Goal: Transaction & Acquisition: Book appointment/travel/reservation

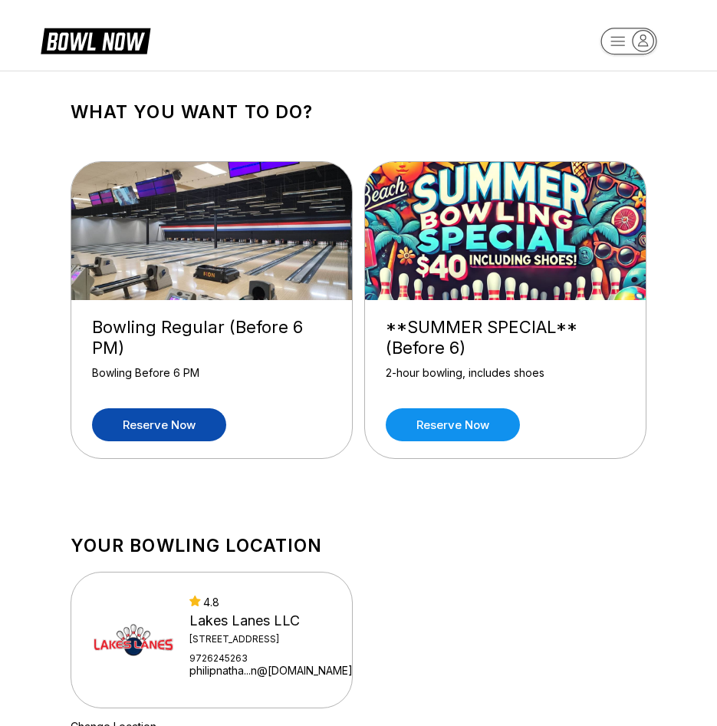
click at [187, 420] on link "Reserve now" at bounding box center [159, 424] width 134 height 33
click at [119, 434] on link "Reserve now" at bounding box center [159, 424] width 134 height 33
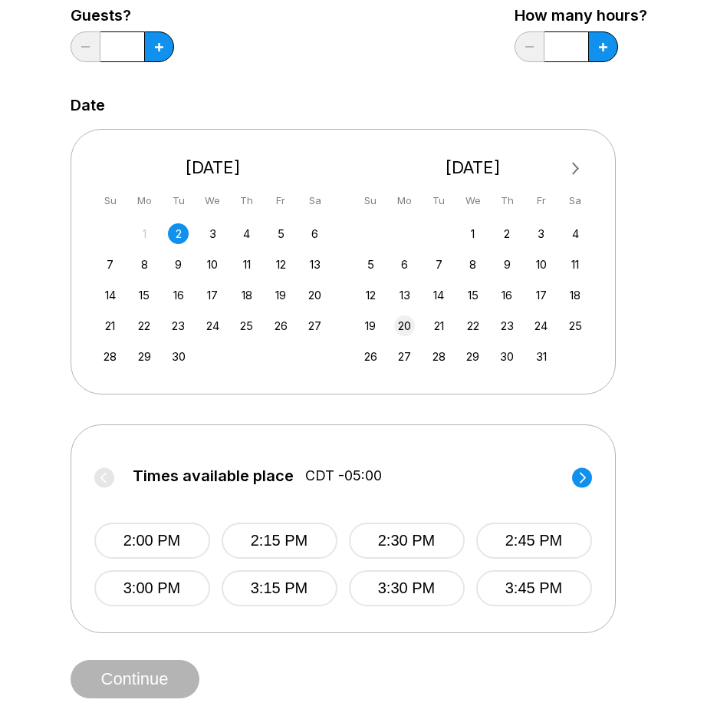
scroll to position [230, 0]
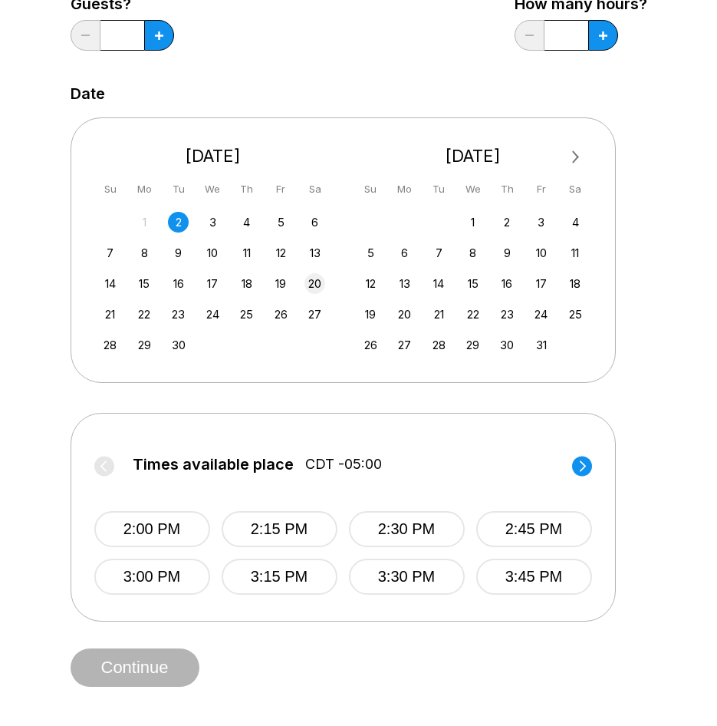
click at [318, 275] on div "20" at bounding box center [315, 283] width 21 height 21
click at [584, 467] on icon at bounding box center [582, 465] width 6 height 11
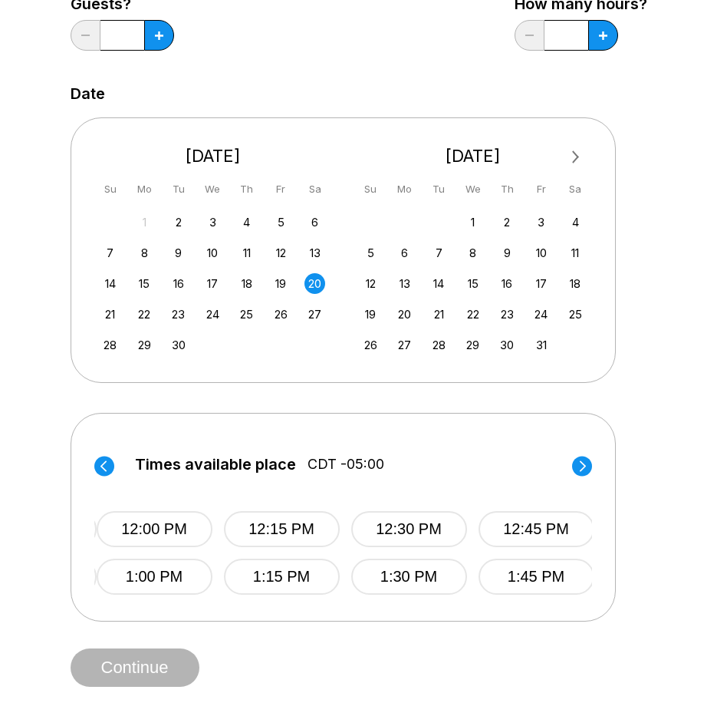
click at [584, 467] on icon at bounding box center [582, 465] width 6 height 11
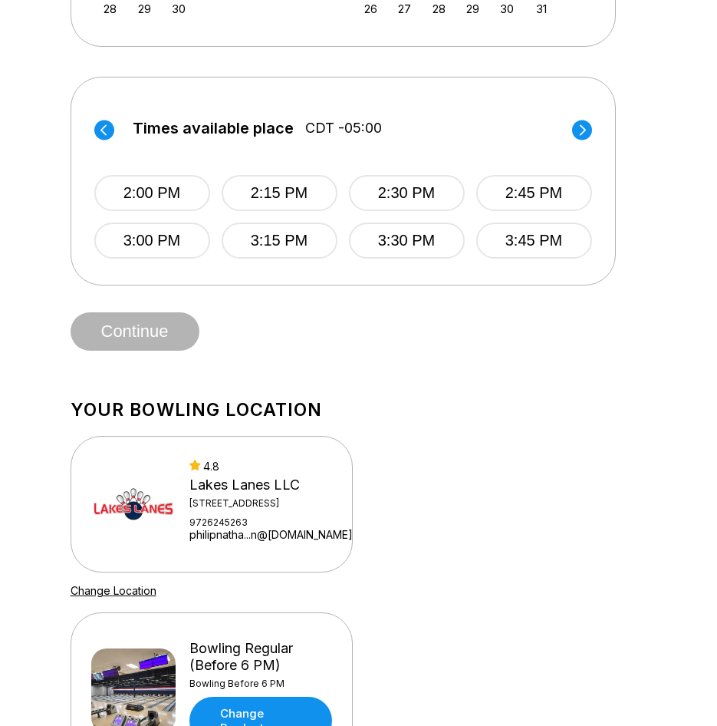
scroll to position [460, 0]
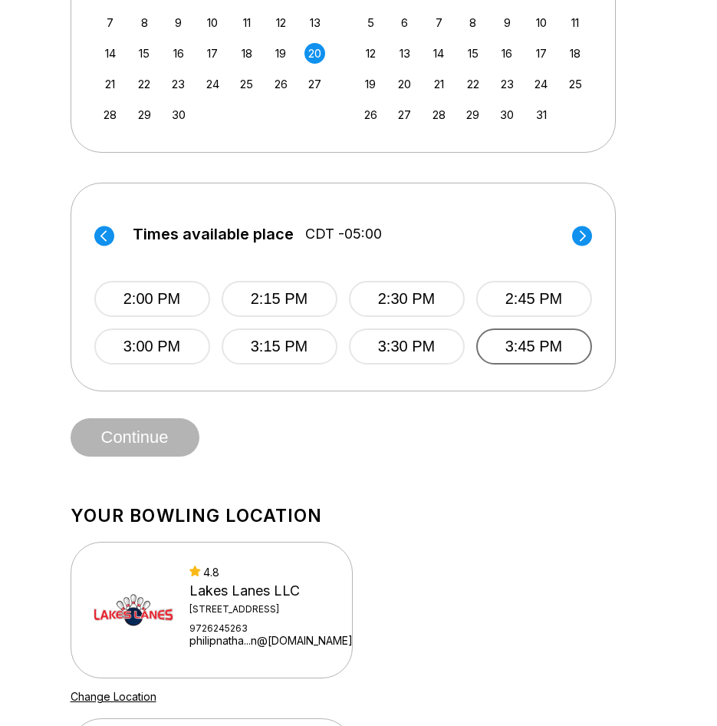
click at [569, 348] on button "3:45 PM" at bounding box center [535, 346] width 116 height 36
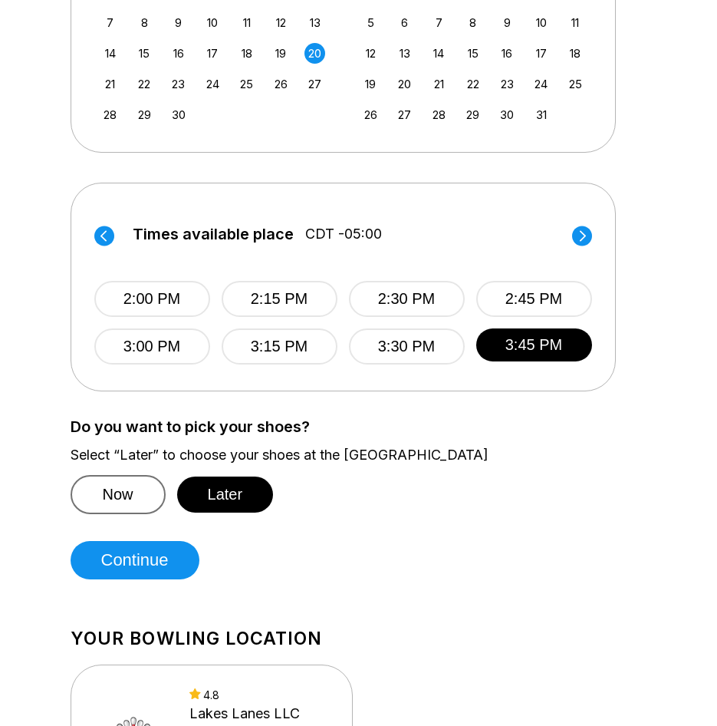
click at [141, 500] on button "Now" at bounding box center [118, 494] width 95 height 39
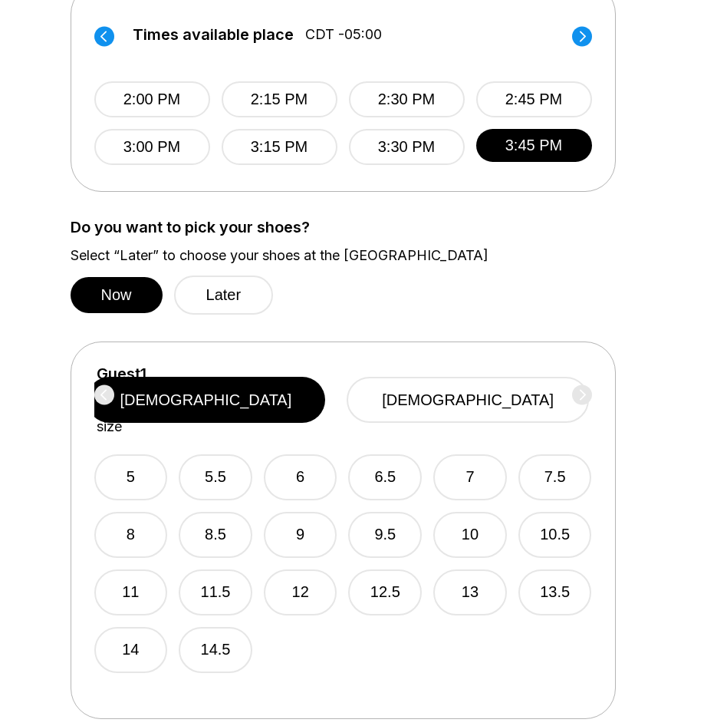
scroll to position [691, 0]
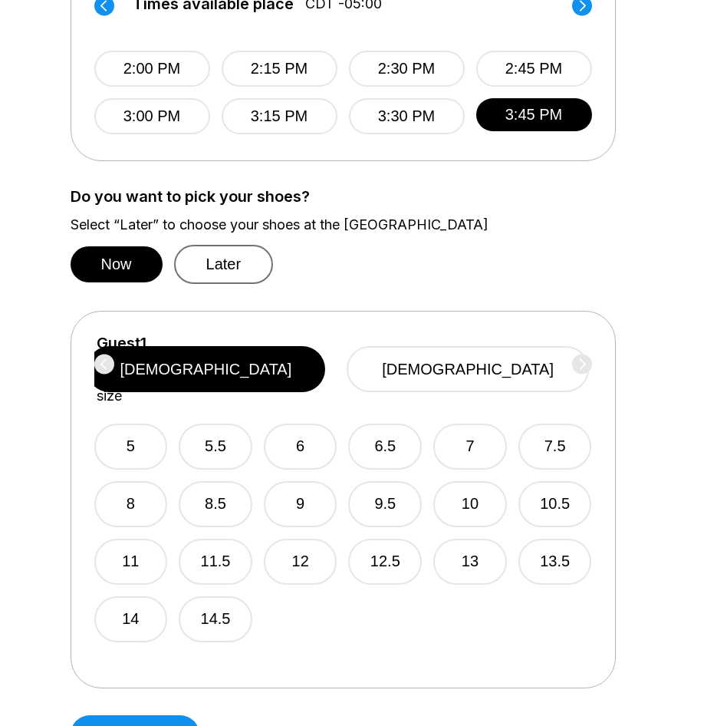
click at [216, 263] on button "Later" at bounding box center [224, 264] width 100 height 39
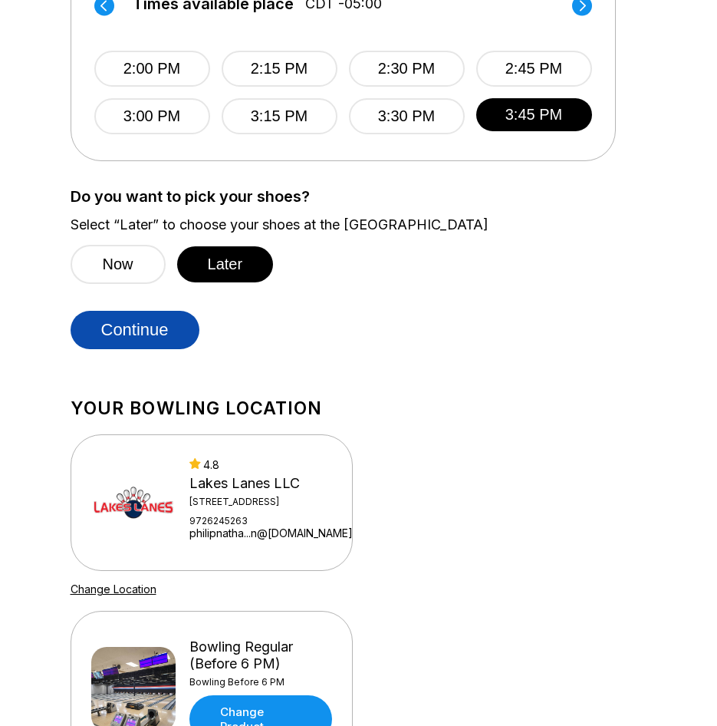
click at [190, 323] on button "Continue" at bounding box center [135, 330] width 129 height 38
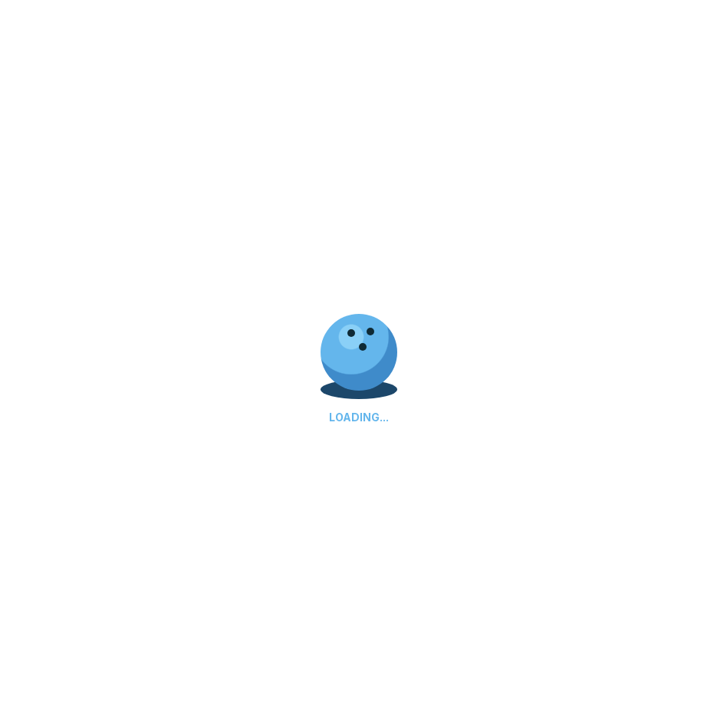
select select "**"
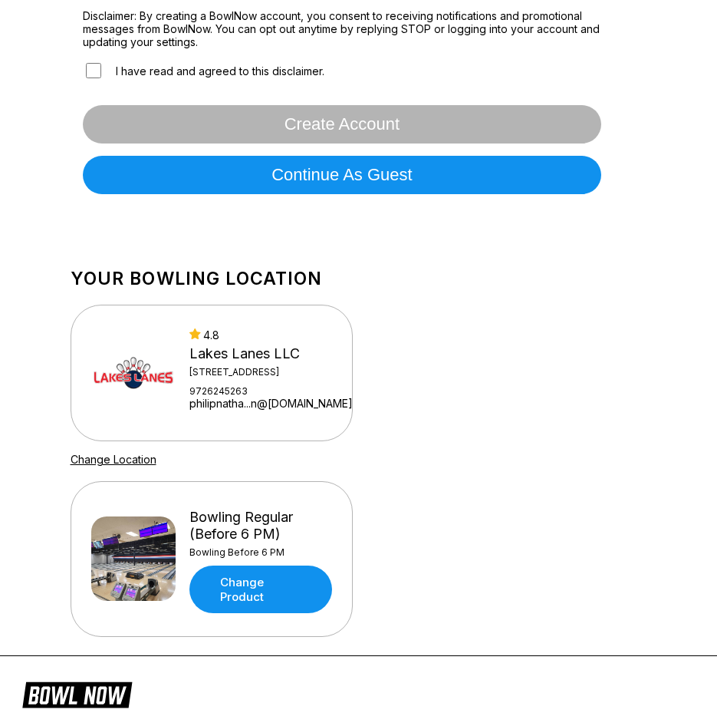
scroll to position [767, 0]
